Goal: Consume media (video, audio)

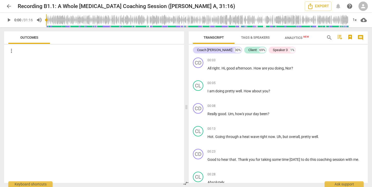
click at [8, 19] on span "play_arrow" at bounding box center [9, 20] width 6 height 6
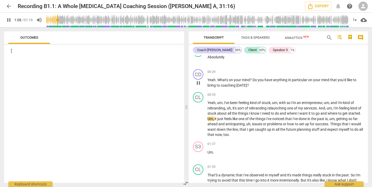
scroll to position [128, 0]
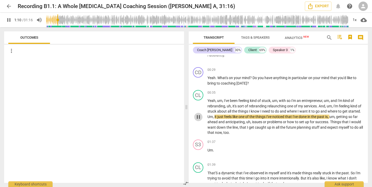
click at [199, 117] on span "pause" at bounding box center [198, 117] width 6 height 6
click at [199, 117] on span "play_arrow" at bounding box center [198, 117] width 6 height 6
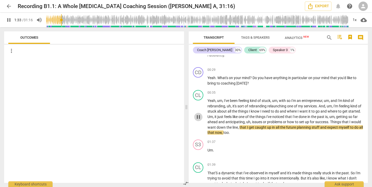
click at [198, 118] on span "pause" at bounding box center [198, 117] width 6 height 6
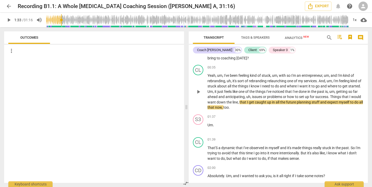
scroll to position [155, 0]
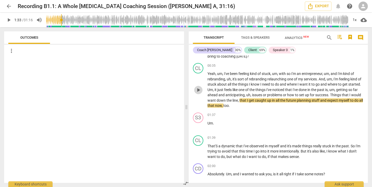
click at [196, 89] on span "play_arrow" at bounding box center [198, 90] width 6 height 6
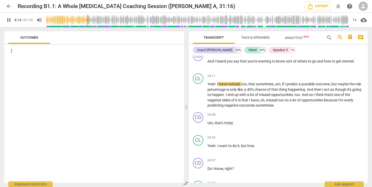
scroll to position [495, 0]
click at [200, 94] on span "pause" at bounding box center [198, 95] width 6 height 6
click at [200, 94] on span "play_arrow" at bounding box center [198, 95] width 6 height 6
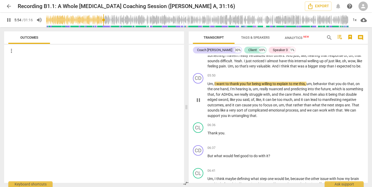
scroll to position [687, 0]
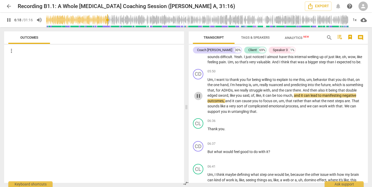
click at [199, 99] on span "pause" at bounding box center [198, 96] width 6 height 6
click at [199, 99] on span "play_arrow" at bounding box center [198, 96] width 6 height 6
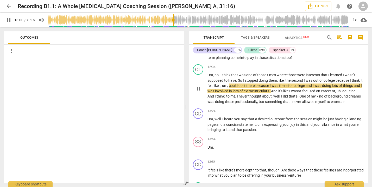
scroll to position [1236, 0]
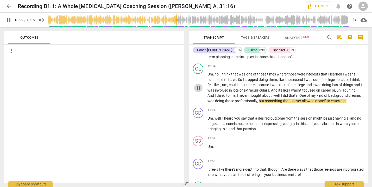
click at [196, 91] on span "pause" at bounding box center [198, 88] width 6 height 6
click at [198, 91] on span "play_arrow" at bounding box center [198, 88] width 6 height 6
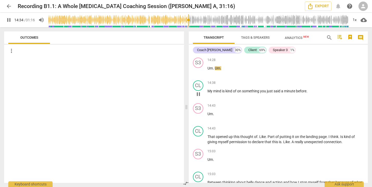
scroll to position [1429, 0]
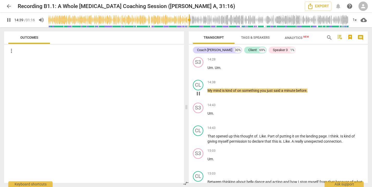
click at [198, 97] on span "pause" at bounding box center [198, 94] width 6 height 6
click at [198, 97] on span "play_arrow" at bounding box center [198, 94] width 6 height 6
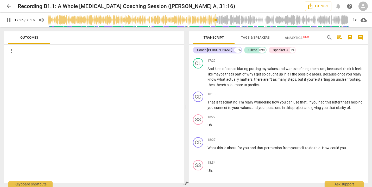
scroll to position [1769, 0]
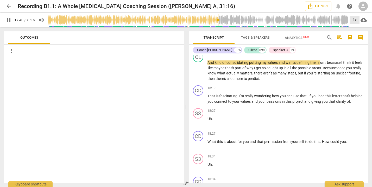
click at [356, 20] on div "1x" at bounding box center [354, 20] width 10 height 8
click at [359, 38] on li "1.25x" at bounding box center [357, 41] width 17 height 10
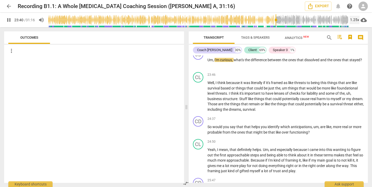
scroll to position [2490, 0]
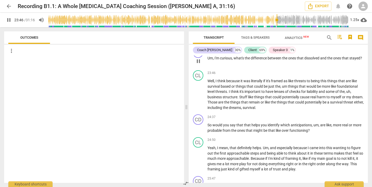
click at [201, 64] on span "pause" at bounding box center [198, 61] width 6 height 6
click at [201, 64] on span "play_arrow" at bounding box center [198, 61] width 6 height 6
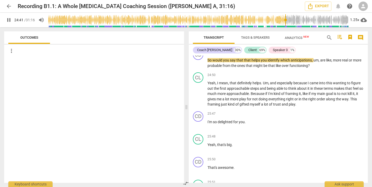
scroll to position [2561, 0]
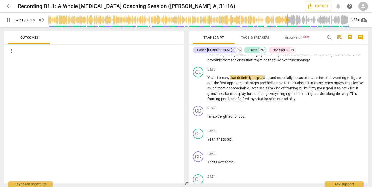
click at [201, 61] on span "pause" at bounding box center [198, 58] width 6 height 6
click at [201, 61] on span "play_arrow" at bounding box center [198, 58] width 6 height 6
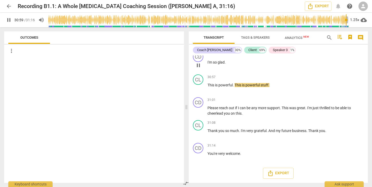
scroll to position [3508, 0]
type input "1876"
